Goal: Check status: Check status

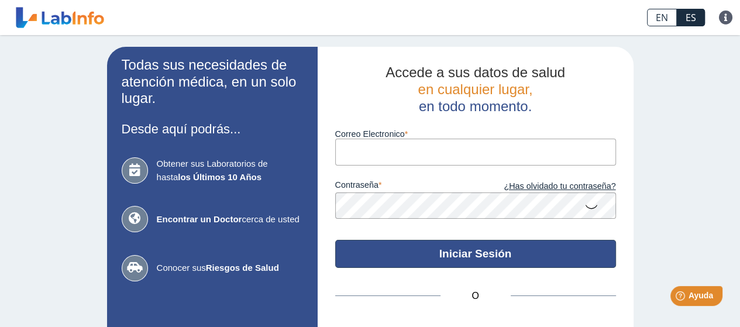
type input "[EMAIL_ADDRESS][DOMAIN_NAME]"
click at [386, 247] on button "Iniciar Sesión" at bounding box center [475, 254] width 281 height 28
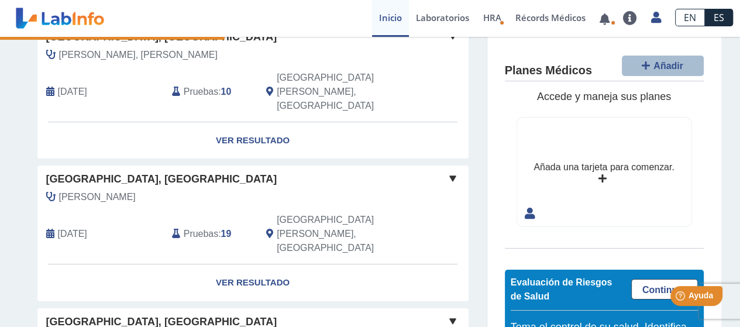
scroll to position [117, 0]
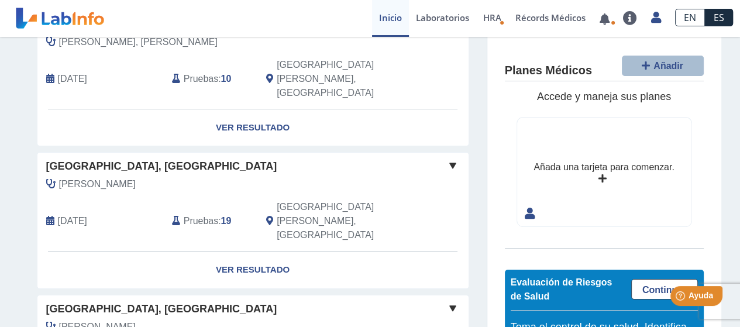
click at [117, 158] on span "[GEOGRAPHIC_DATA], [GEOGRAPHIC_DATA]" at bounding box center [161, 166] width 231 height 16
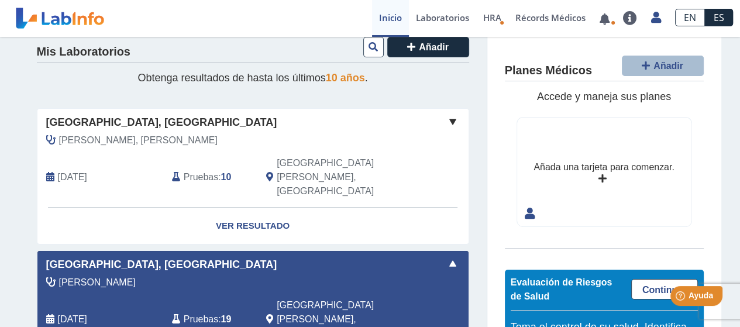
scroll to position [0, 0]
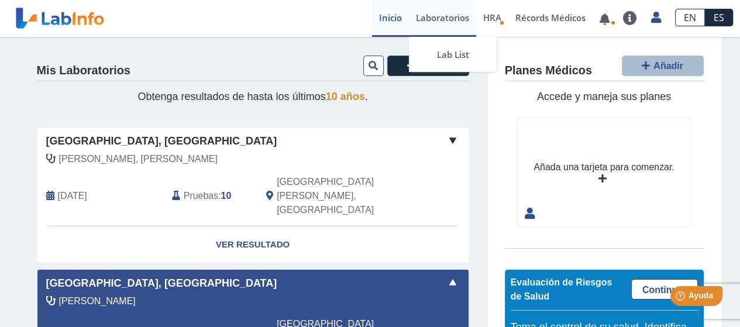
click at [433, 21] on link "Laboratorios" at bounding box center [442, 18] width 67 height 37
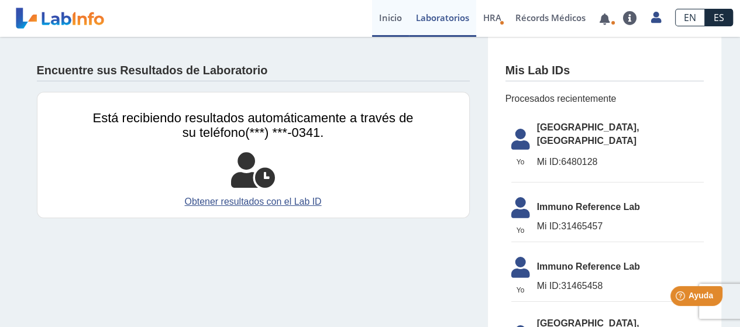
click at [384, 18] on link "Inicio" at bounding box center [390, 18] width 37 height 37
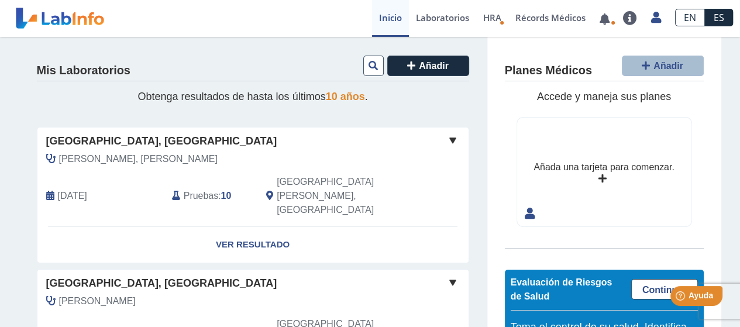
click at [70, 141] on span "[GEOGRAPHIC_DATA], [GEOGRAPHIC_DATA]" at bounding box center [161, 141] width 231 height 16
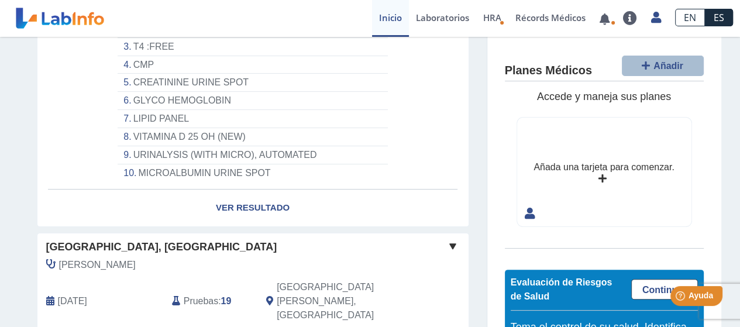
scroll to position [175, 0]
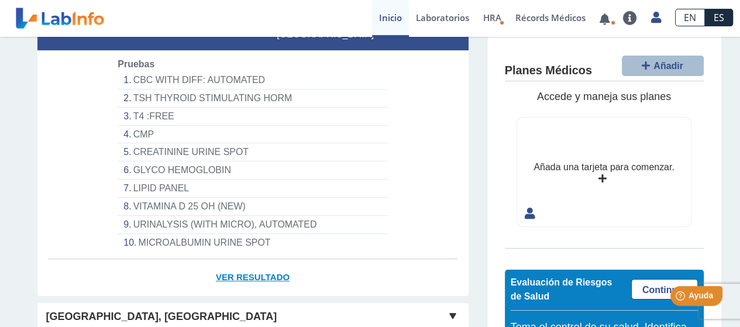
click at [257, 259] on link "Ver Resultado" at bounding box center [252, 277] width 431 height 37
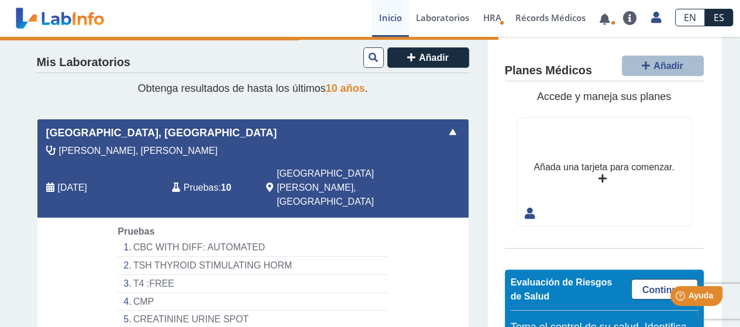
scroll to position [0, 0]
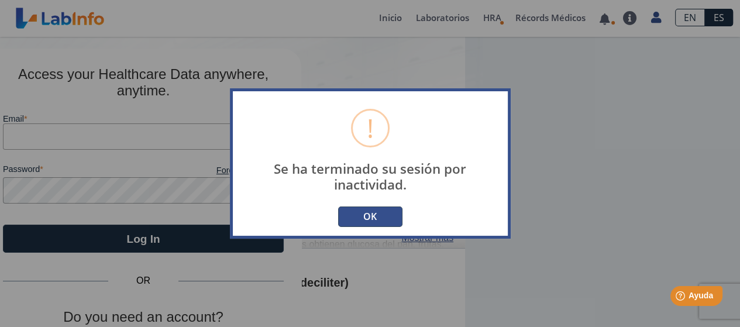
type input "[EMAIL_ADDRESS][DOMAIN_NAME]"
